Goal: Check status: Check status

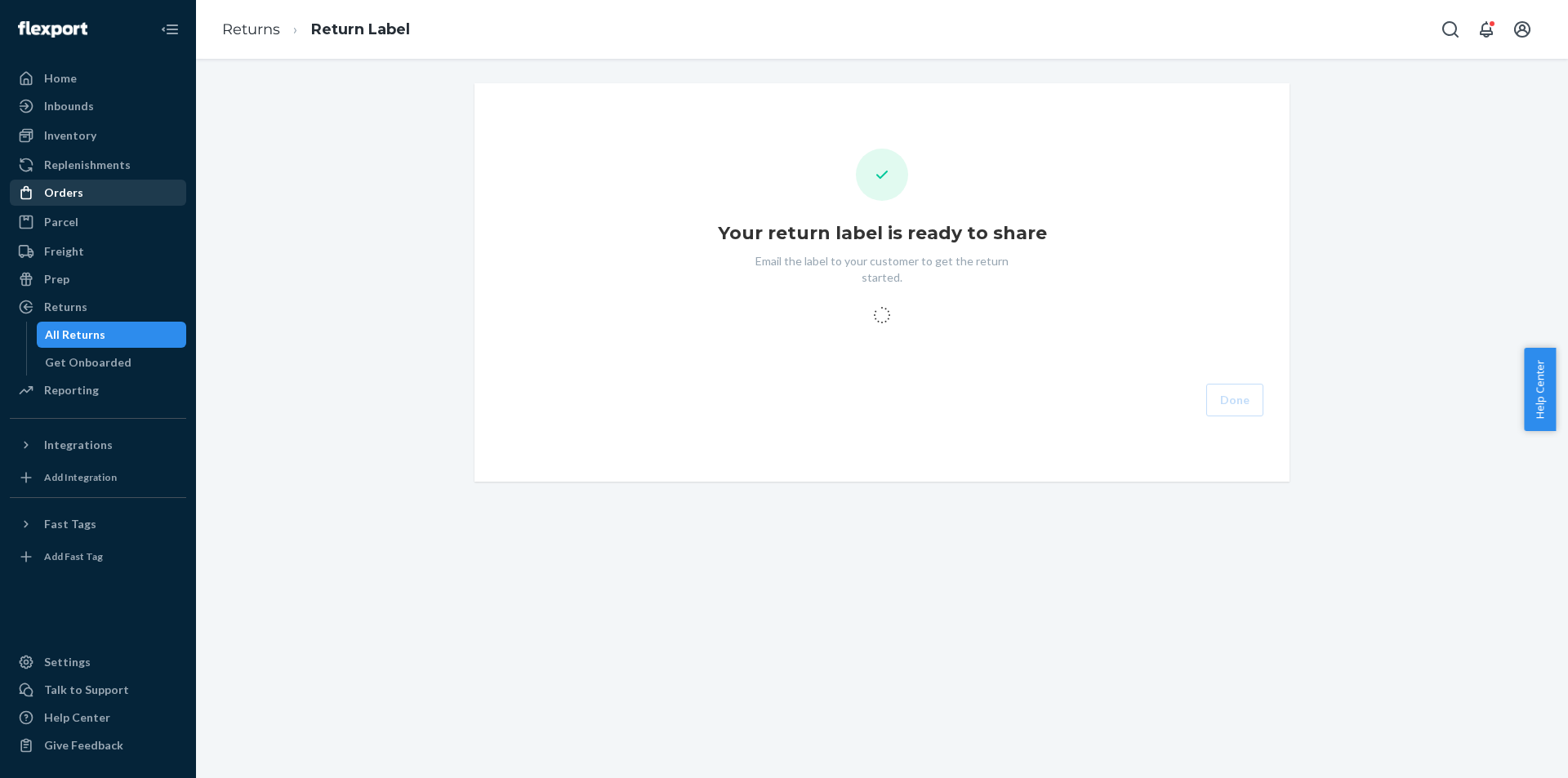
click at [77, 186] on div "Orders" at bounding box center [64, 193] width 39 height 16
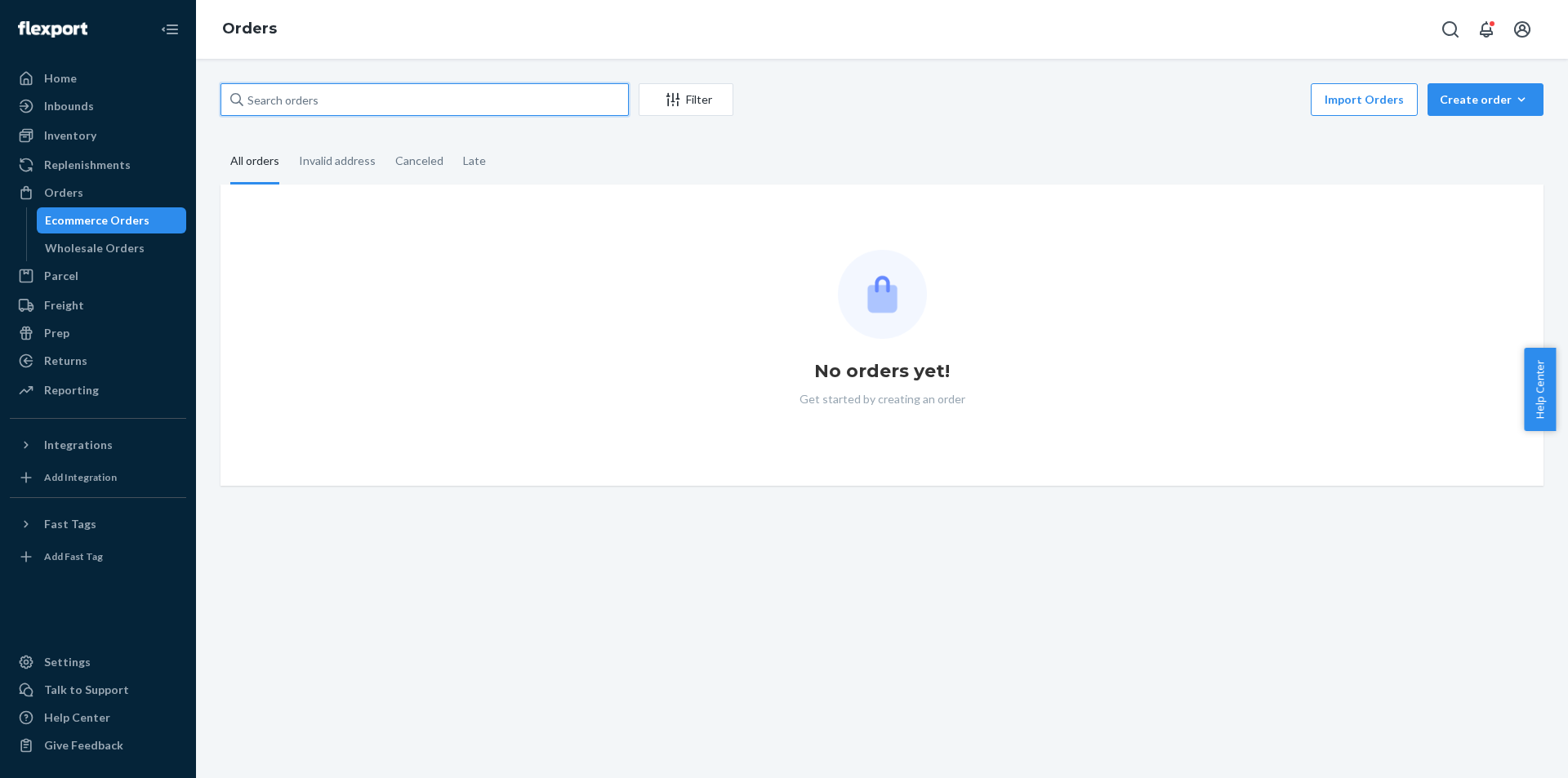
click at [474, 101] on input "text" at bounding box center [425, 99] width 409 height 33
paste input "US25340349"
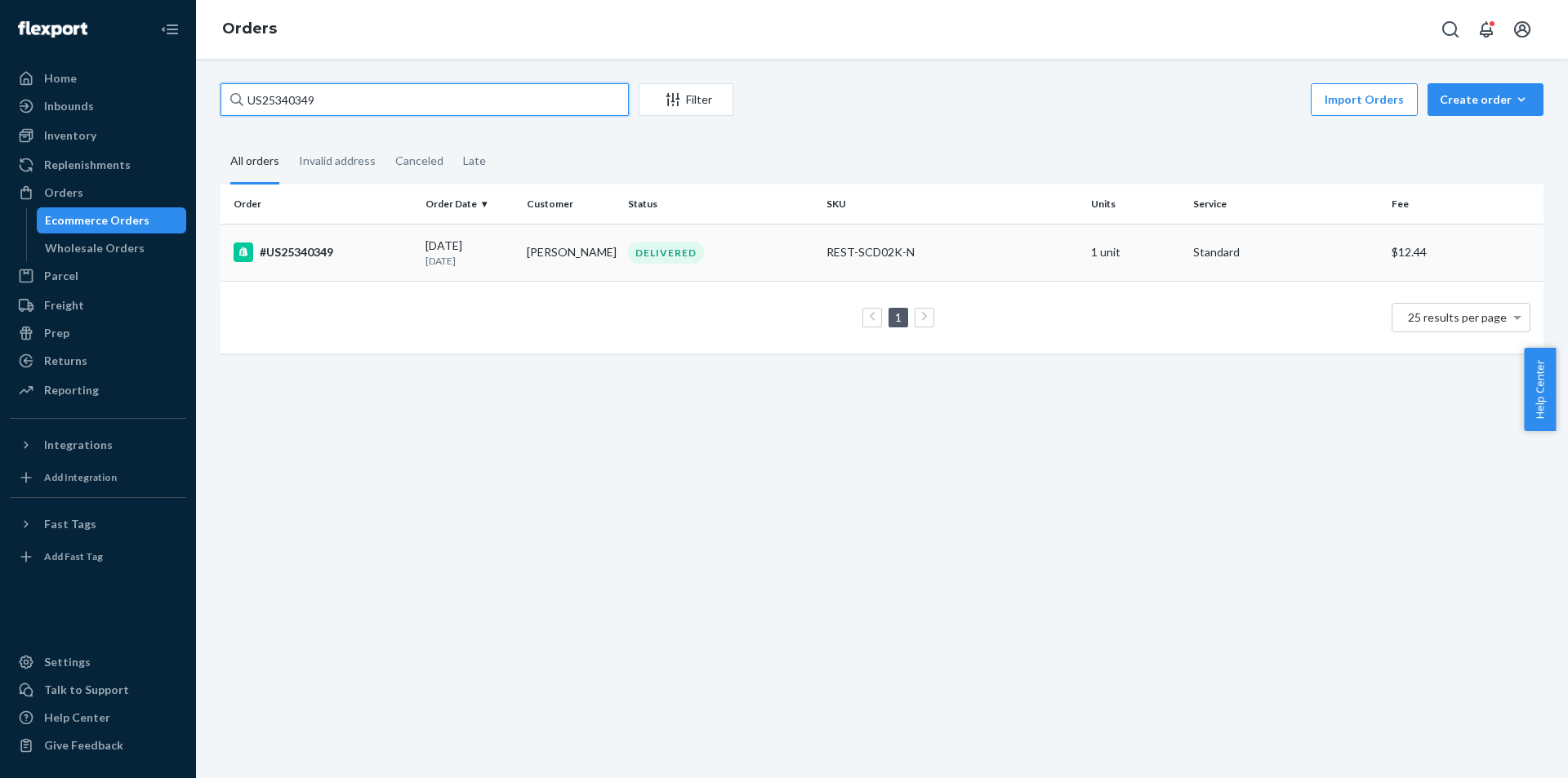
type input "US25340349"
click at [369, 266] on td "#US25340349" at bounding box center [319, 252] width 198 height 57
